Goal: Task Accomplishment & Management: Manage account settings

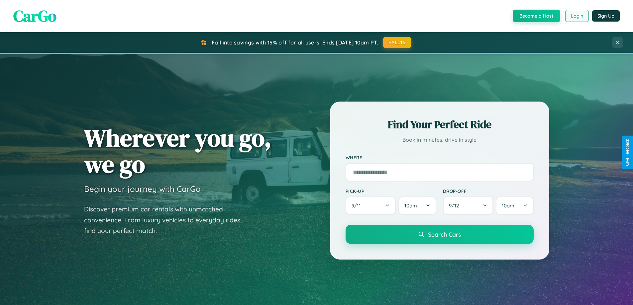
click at [577, 16] on button "Login" at bounding box center [577, 16] width 24 height 12
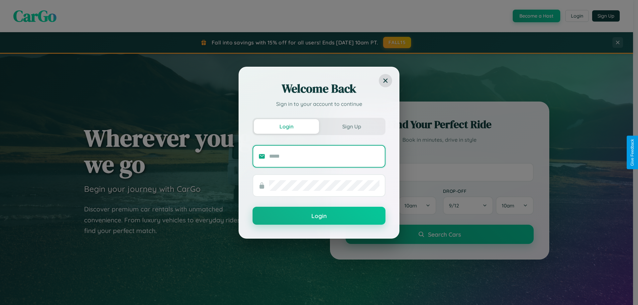
click at [324, 156] on input "text" at bounding box center [324, 156] width 110 height 11
type input "**********"
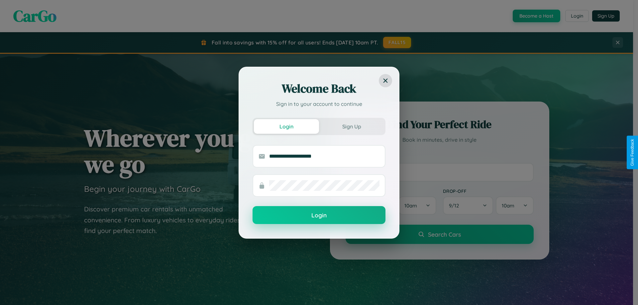
click at [319, 216] on button "Login" at bounding box center [319, 215] width 133 height 18
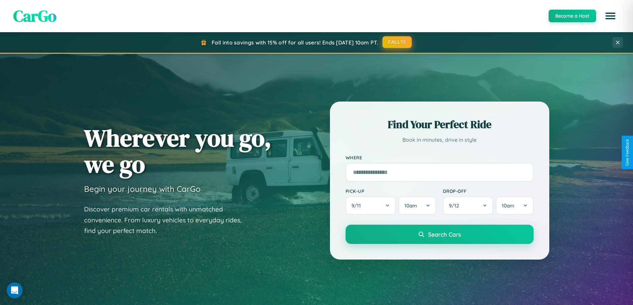
click at [398, 43] on button "FALL15" at bounding box center [397, 42] width 29 height 12
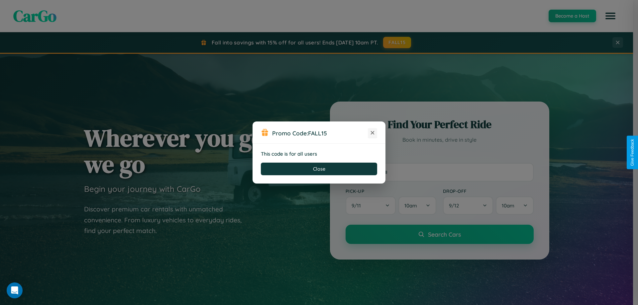
click at [373, 133] on icon at bounding box center [372, 133] width 7 height 7
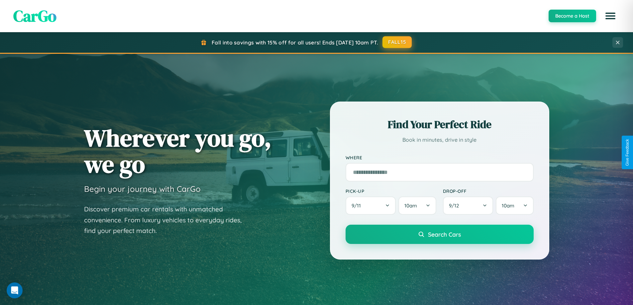
click at [398, 43] on button "FALL15" at bounding box center [397, 42] width 29 height 12
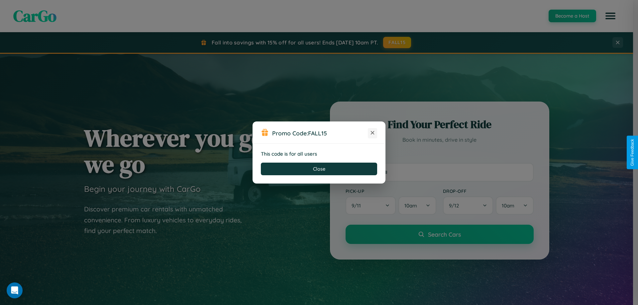
click at [373, 133] on icon at bounding box center [372, 133] width 7 height 7
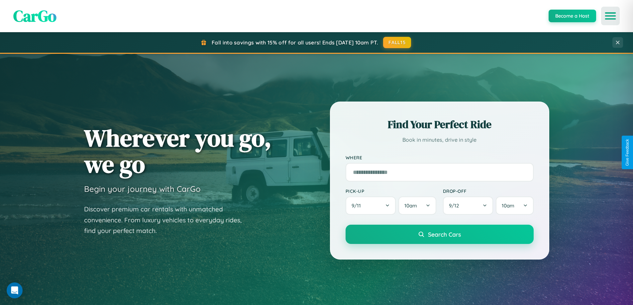
click at [611, 16] on icon "Open menu" at bounding box center [611, 16] width 10 height 6
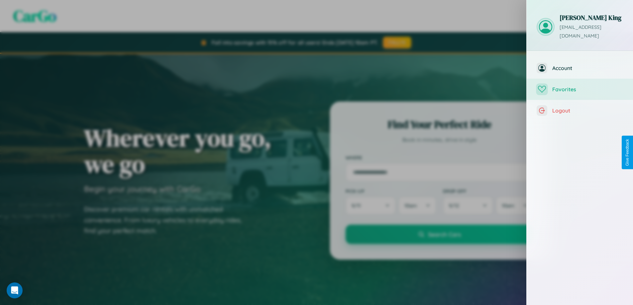
click at [580, 86] on span "Favorites" at bounding box center [587, 89] width 71 height 7
